Goal: Navigation & Orientation: Find specific page/section

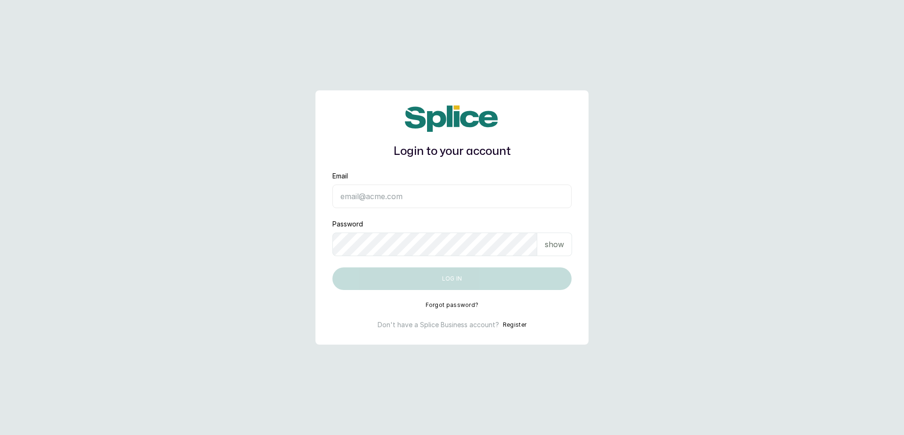
type input "[EMAIL_ADDRESS][DOMAIN_NAME]"
click at [482, 196] on input "[EMAIL_ADDRESS][DOMAIN_NAME]" at bounding box center [452, 197] width 239 height 24
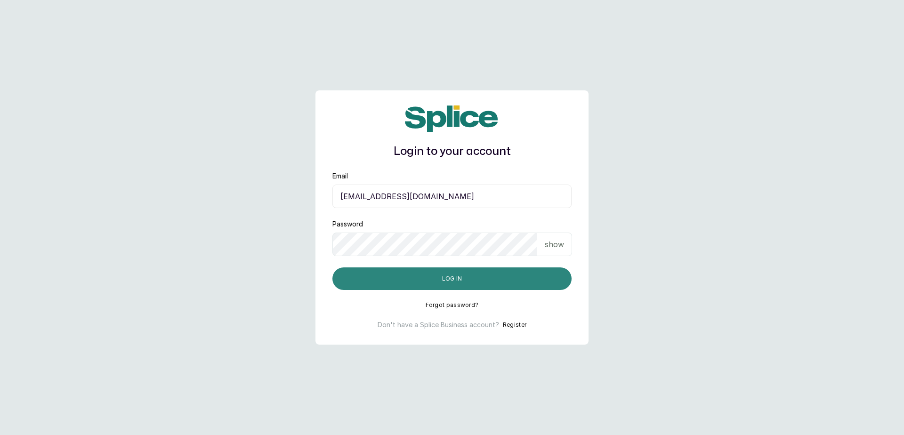
click at [473, 281] on button "Log in" at bounding box center [452, 279] width 239 height 23
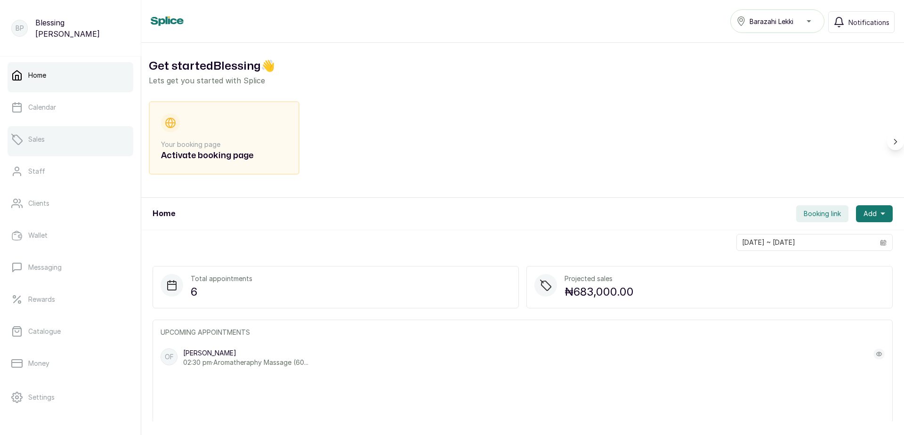
click at [54, 144] on link "Sales" at bounding box center [71, 139] width 126 height 26
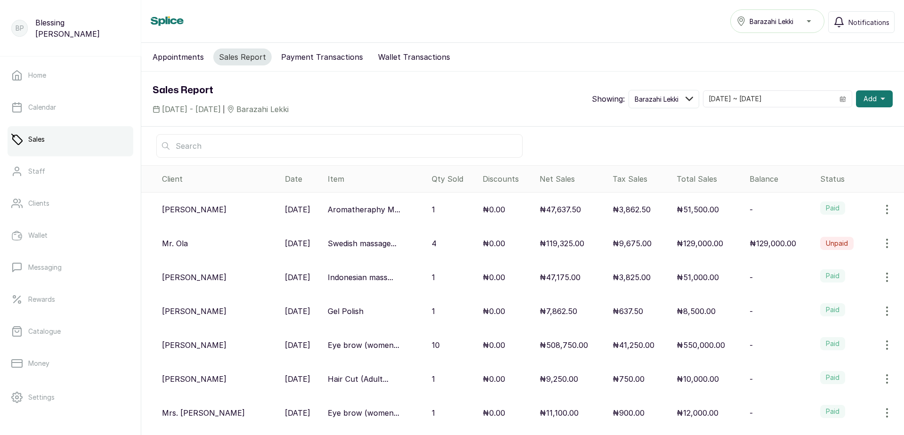
click at [699, 209] on p "₦51,500.00" at bounding box center [698, 209] width 42 height 11
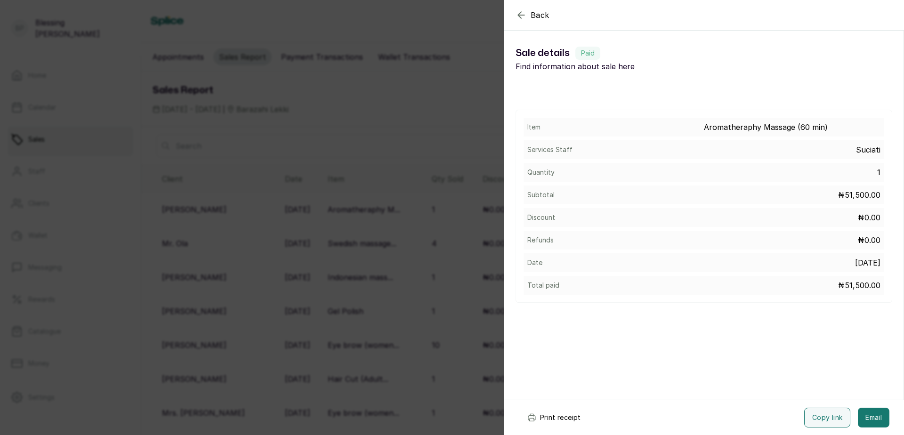
click at [321, 220] on div "Back Sale details Sale details Paid Find information about sale here Item Aroma…" at bounding box center [452, 217] width 904 height 435
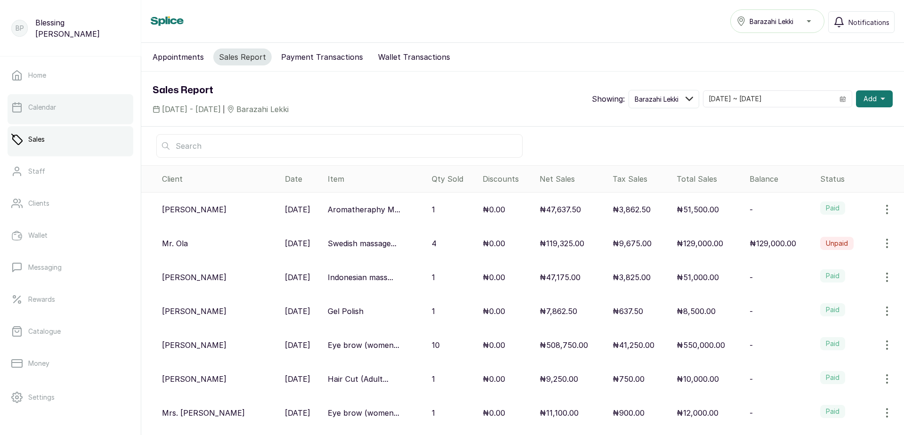
click at [66, 109] on link "Calendar" at bounding box center [71, 107] width 126 height 26
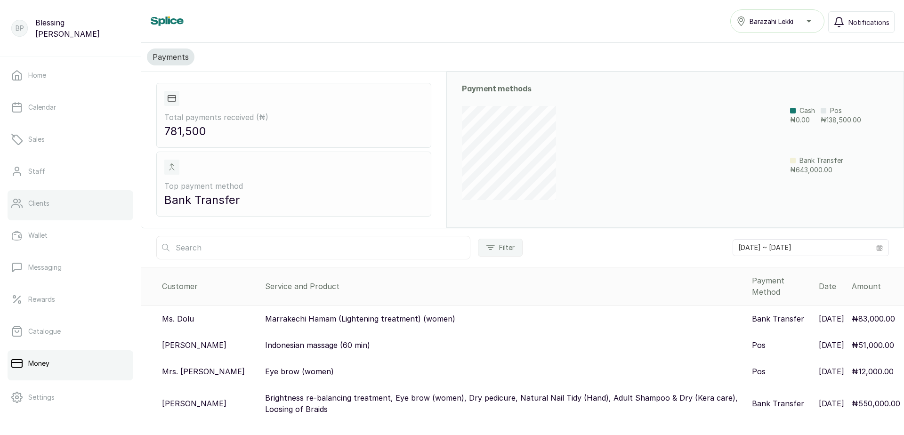
click at [51, 203] on link "Clients" at bounding box center [71, 203] width 126 height 26
